Goal: Information Seeking & Learning: Learn about a topic

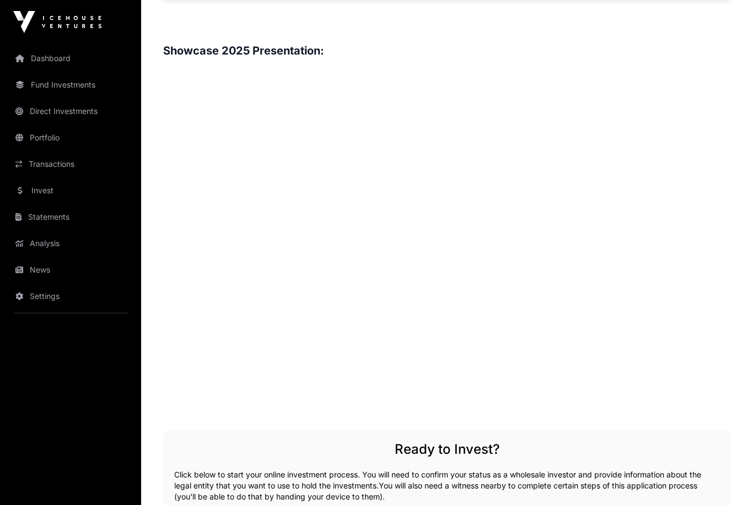
scroll to position [1178, 0]
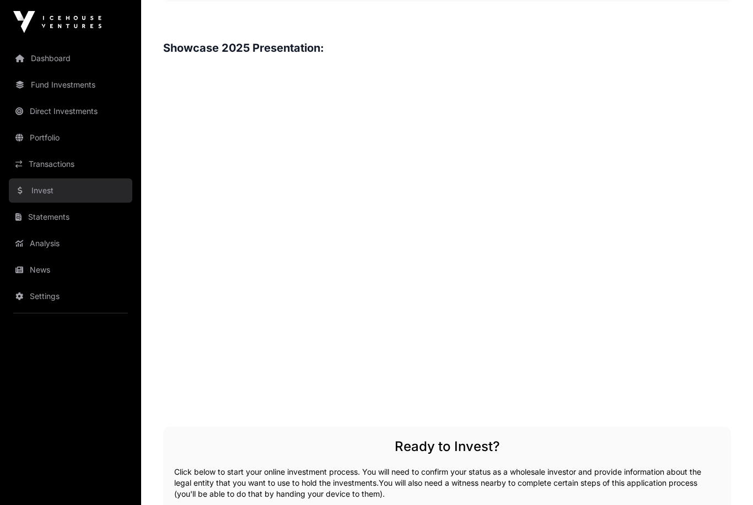
click at [42, 188] on link "Invest" at bounding box center [70, 191] width 123 height 24
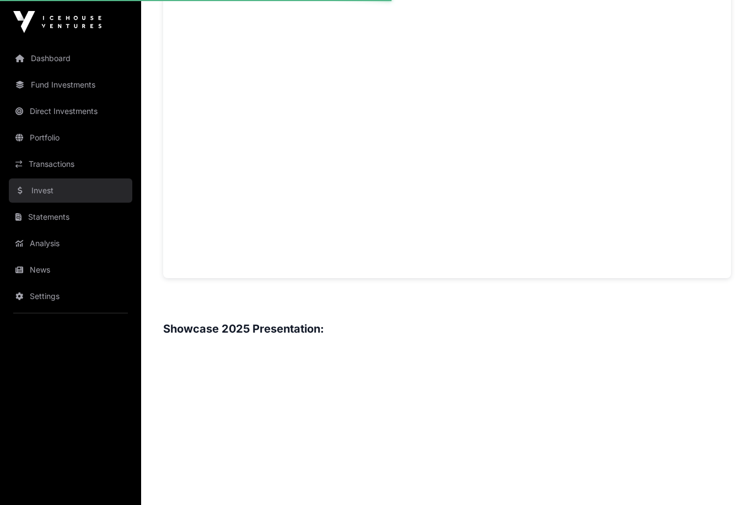
scroll to position [893, 0]
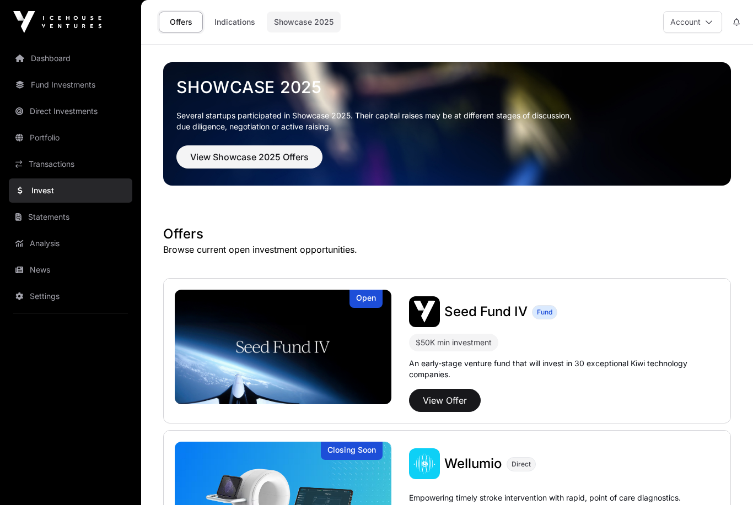
click at [304, 18] on link "Showcase 2025" at bounding box center [304, 22] width 74 height 21
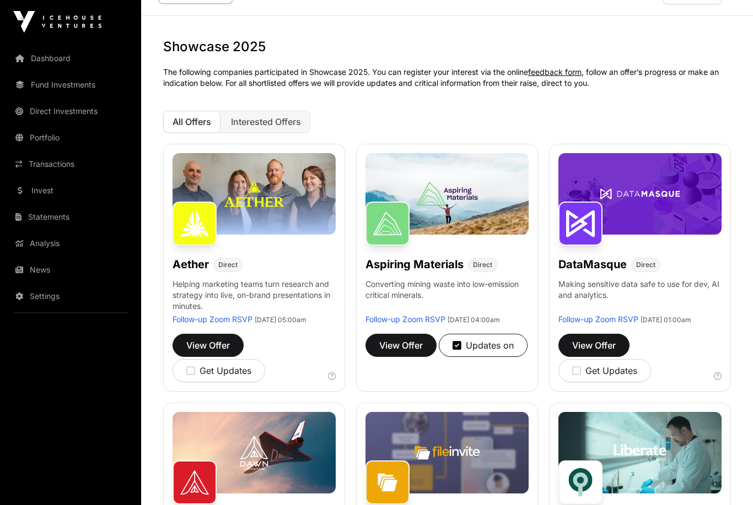
scroll to position [29, 0]
click at [193, 347] on button "View Offer" at bounding box center [207, 345] width 71 height 23
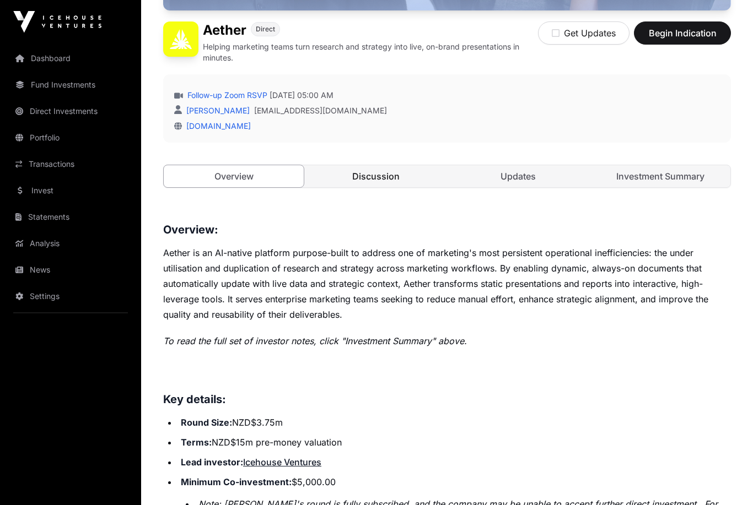
scroll to position [262, 0]
click at [375, 172] on link "Discussion" at bounding box center [376, 176] width 140 height 22
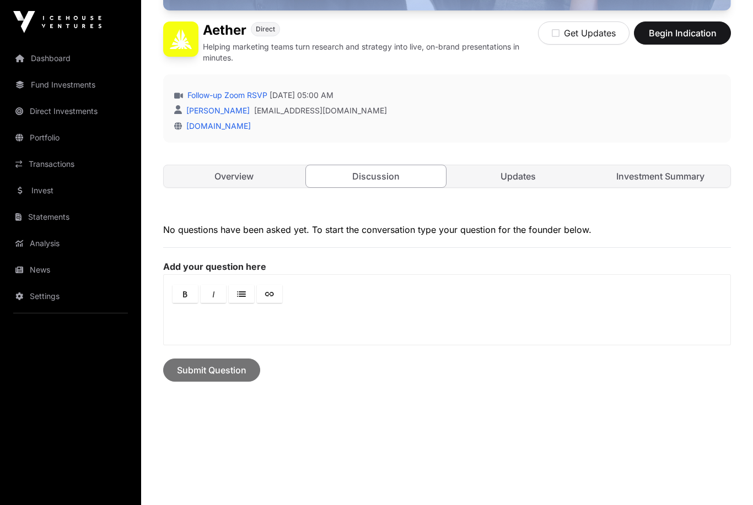
scroll to position [232, 0]
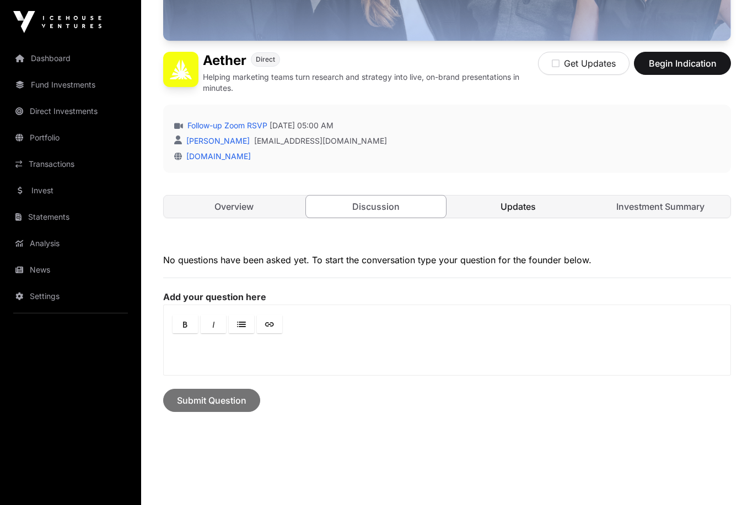
click at [525, 202] on link "Updates" at bounding box center [518, 207] width 140 height 22
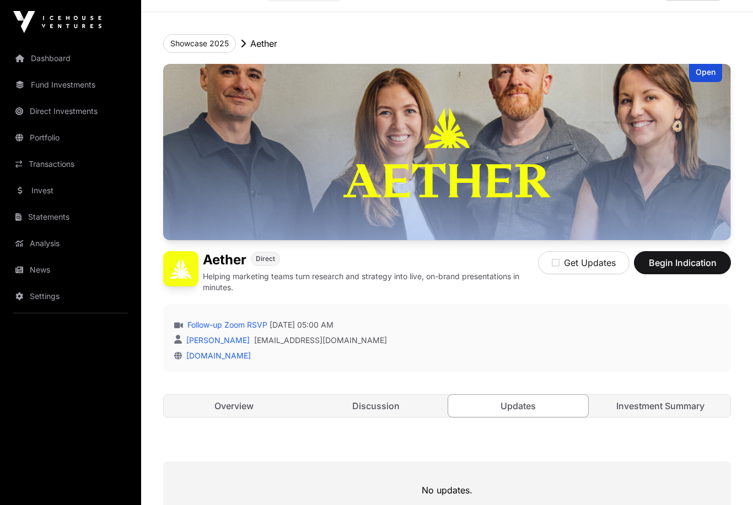
scroll to position [33, 0]
click at [208, 49] on button "Showcase 2025" at bounding box center [199, 43] width 73 height 19
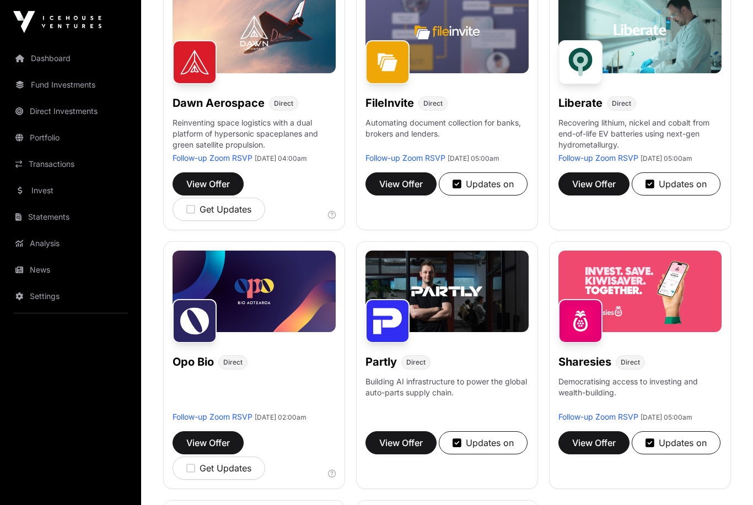
scroll to position [451, 0]
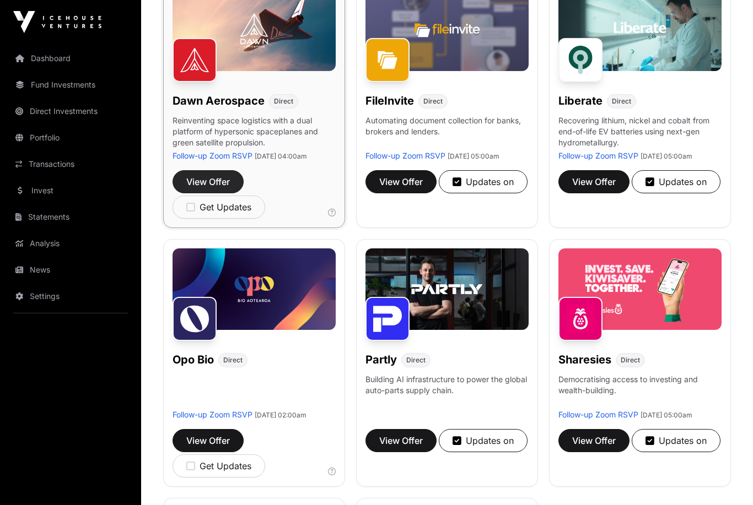
click at [209, 188] on span "View Offer" at bounding box center [208, 181] width 44 height 13
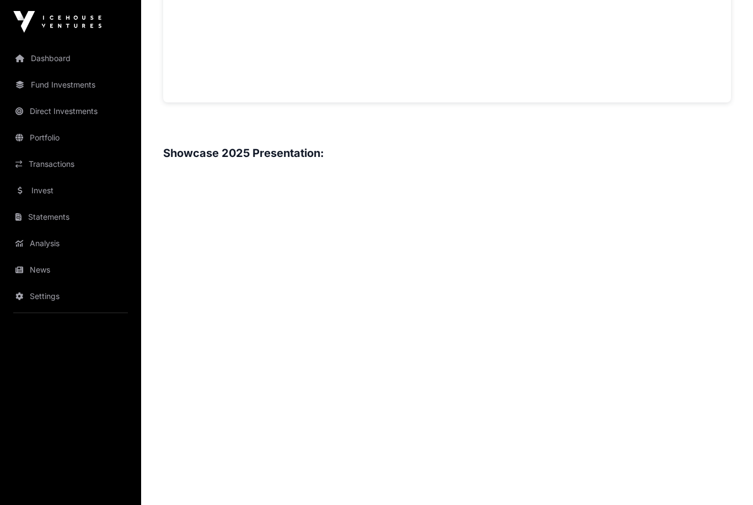
scroll to position [1108, 0]
